Goal: Information Seeking & Learning: Learn about a topic

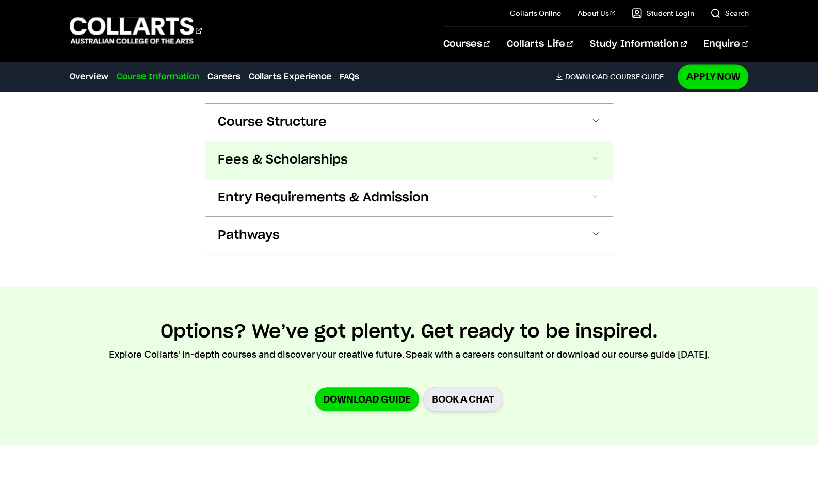
click at [310, 141] on button "Fees & Scholarships" at bounding box center [409, 159] width 408 height 37
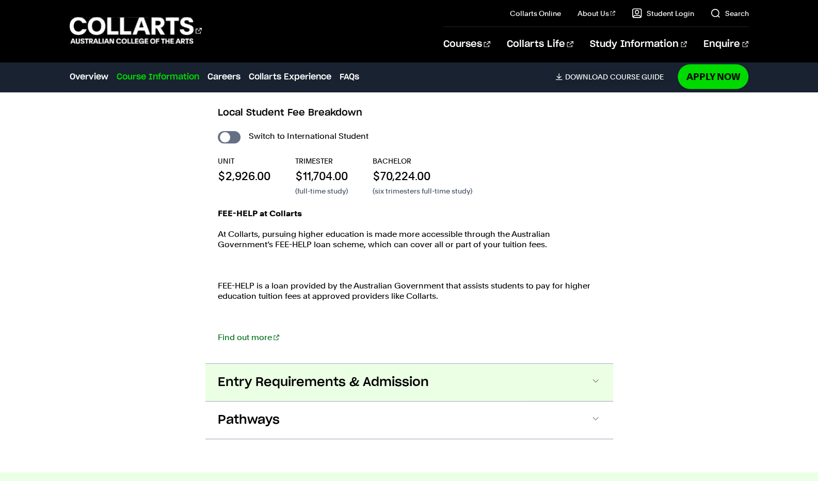
click at [319, 364] on button "Entry Requirements & Admission" at bounding box center [409, 382] width 408 height 37
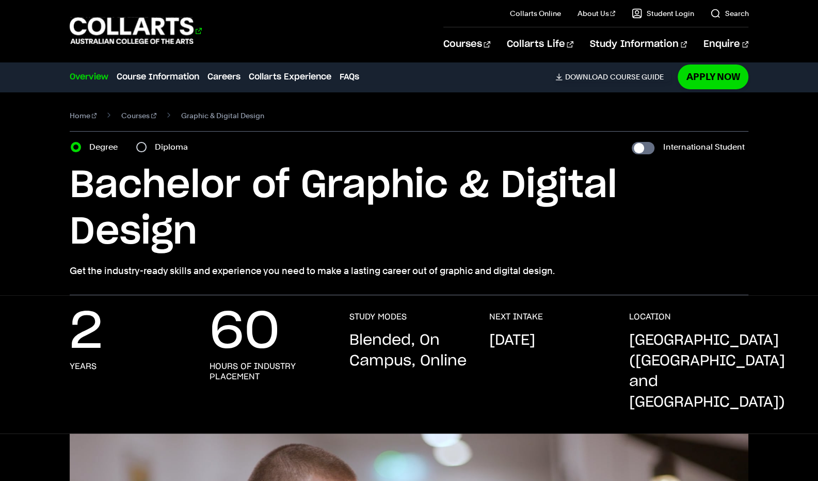
click at [135, 43] on 1 "Go to homepage" at bounding box center [132, 31] width 124 height 27
